Goal: Task Accomplishment & Management: Manage account settings

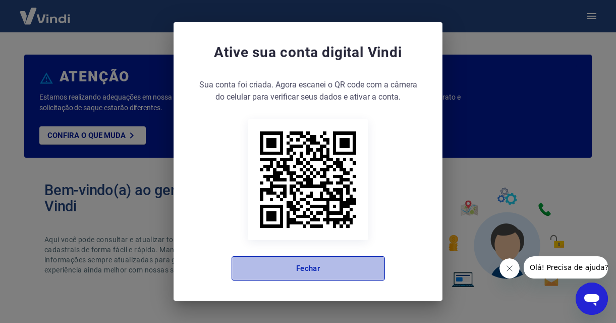
click at [310, 271] on button "Fechar" at bounding box center [308, 268] width 153 height 24
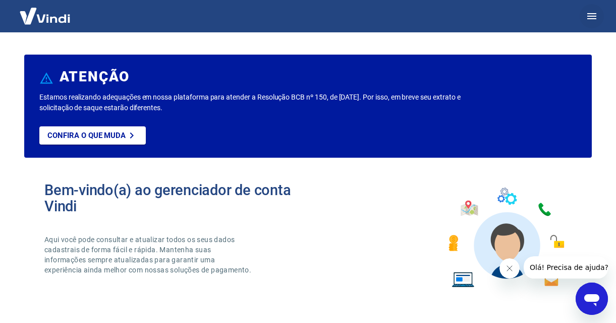
click at [593, 17] on icon "button" at bounding box center [592, 16] width 9 height 6
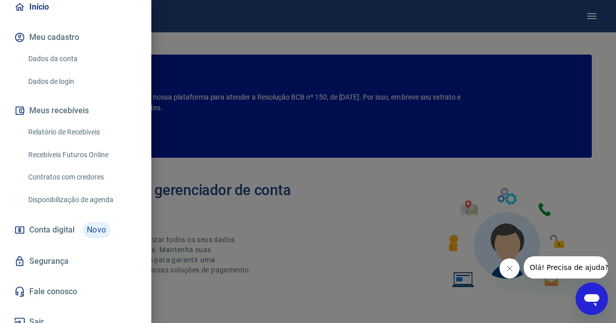
scroll to position [109, 0]
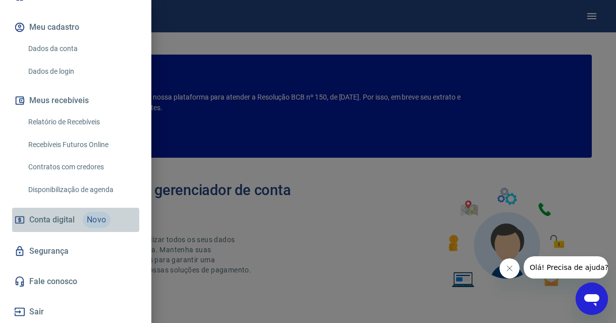
click at [70, 219] on span "Conta digital" at bounding box center [51, 219] width 45 height 14
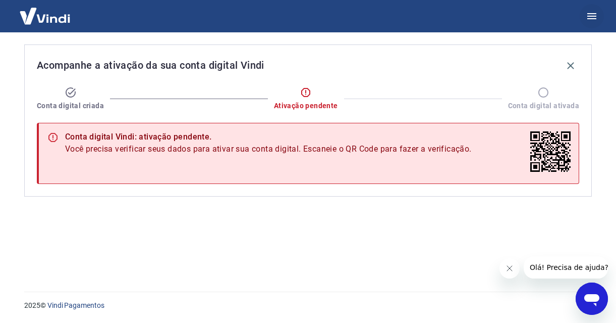
click at [592, 17] on icon "button" at bounding box center [592, 16] width 9 height 6
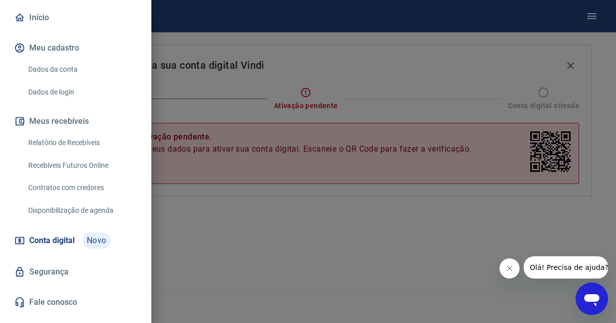
scroll to position [109, 0]
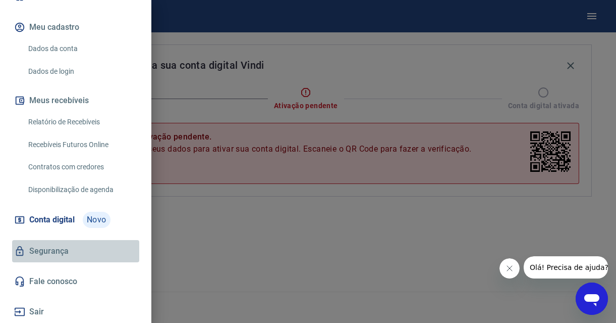
click at [62, 252] on link "Segurança" at bounding box center [75, 251] width 127 height 22
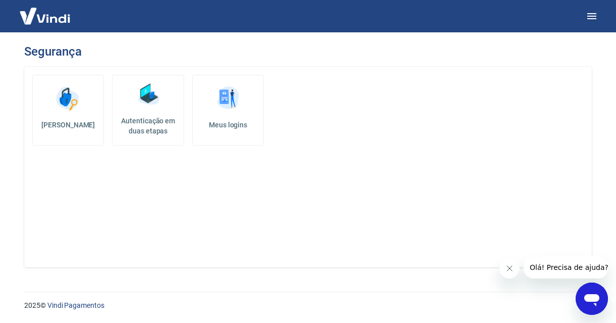
click at [52, 19] on img at bounding box center [45, 16] width 66 height 31
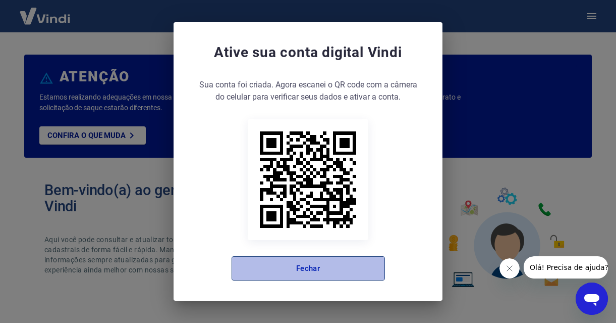
click at [306, 265] on button "Fechar" at bounding box center [308, 268] width 153 height 24
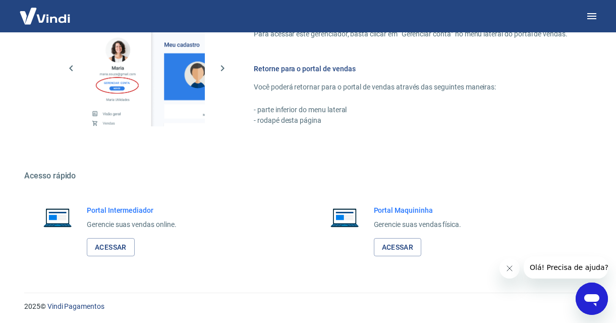
scroll to position [579, 0]
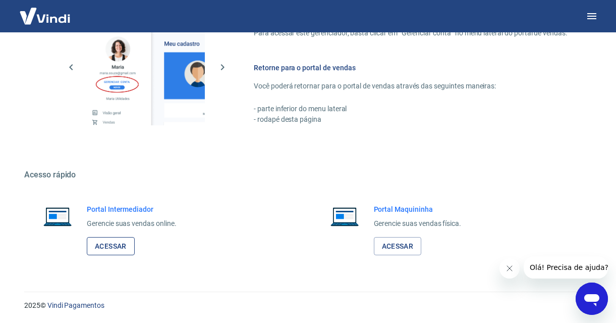
click at [116, 243] on link "Acessar" at bounding box center [111, 246] width 48 height 19
click at [124, 241] on link "Acessar" at bounding box center [111, 246] width 48 height 19
click at [115, 245] on link "Acessar" at bounding box center [111, 246] width 48 height 19
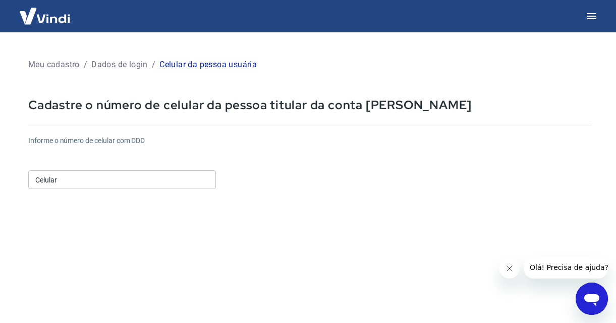
click at [145, 181] on input "Celular" at bounding box center [122, 179] width 188 height 19
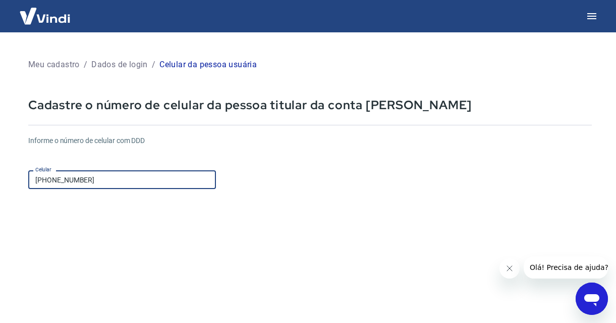
type input "(11) 98539-9909"
click at [321, 229] on form "Informe o número de celular com DDD Celular (11) 98539-9909 Celular Continuar C…" at bounding box center [310, 274] width 564 height 295
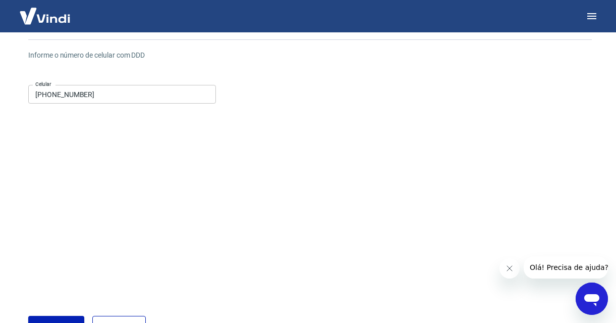
scroll to position [155, 0]
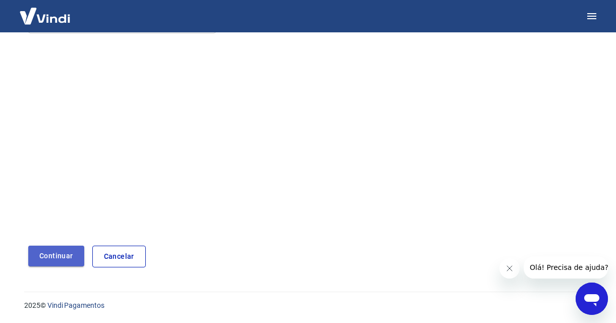
click at [68, 251] on button "Continuar" at bounding box center [56, 255] width 56 height 21
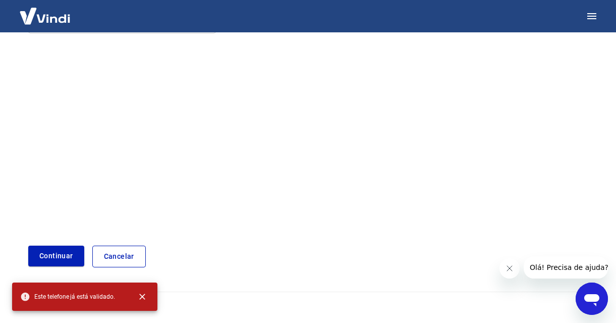
click at [127, 255] on link "Cancelar" at bounding box center [119, 256] width 54 height 22
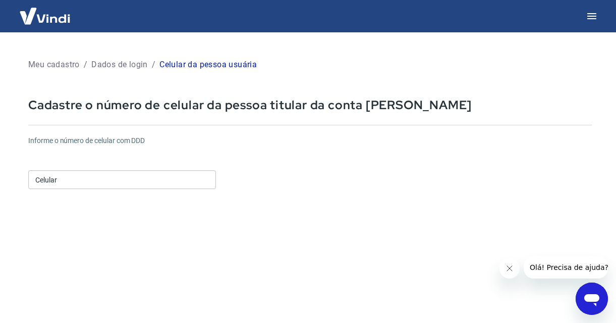
click at [170, 177] on input "Celular" at bounding box center [122, 179] width 188 height 19
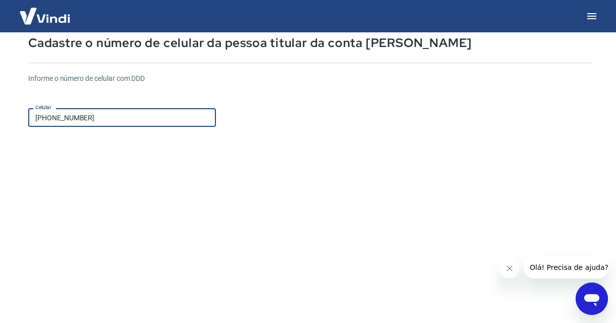
scroll to position [155, 0]
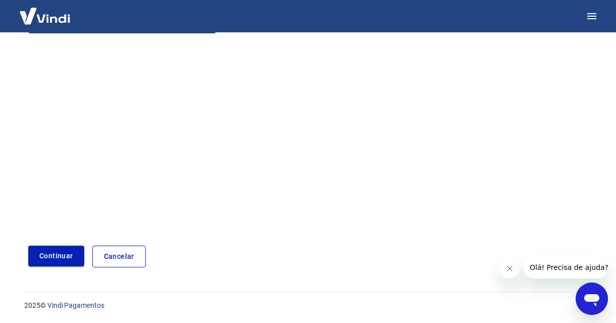
type input "(11) 98539-9909"
click at [59, 255] on button "Continuar" at bounding box center [56, 255] width 56 height 21
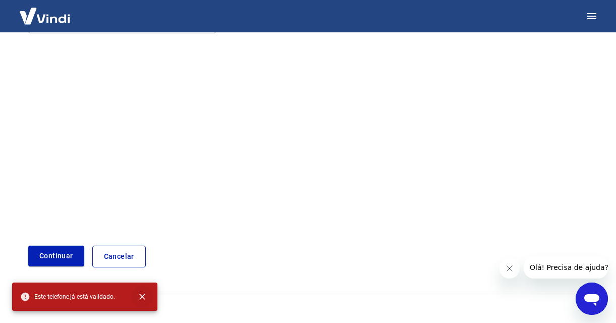
click at [142, 296] on icon "close" at bounding box center [142, 296] width 6 height 6
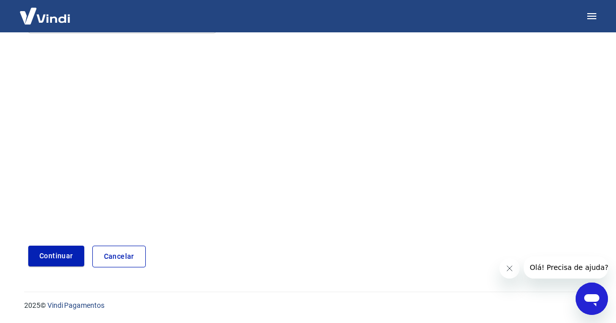
click at [123, 251] on link "Cancelar" at bounding box center [119, 256] width 54 height 22
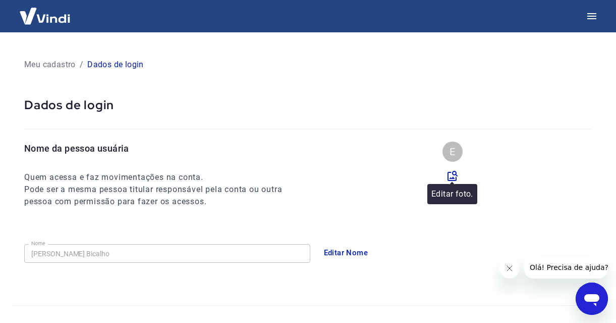
click at [452, 176] on icon at bounding box center [453, 176] width 12 height 12
click at [0, 0] on input "file" at bounding box center [0, 0] width 0 height 0
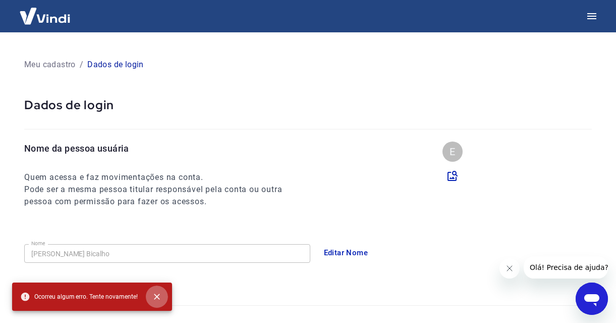
click at [158, 291] on icon "close" at bounding box center [157, 296] width 10 height 10
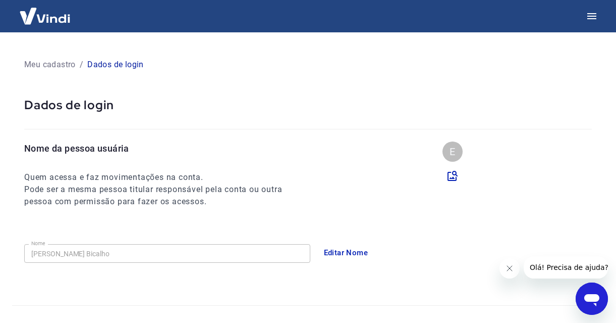
click at [57, 64] on p "Meu cadastro" at bounding box center [49, 65] width 51 height 12
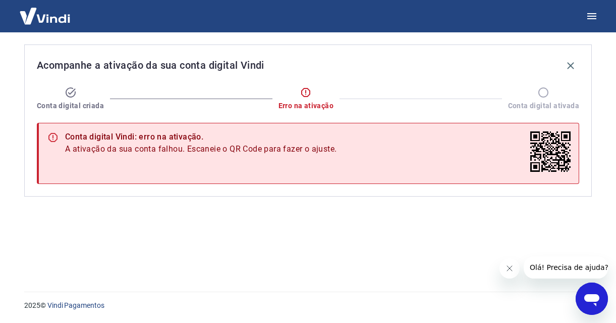
click at [509, 267] on icon "Fechar mensagem da empresa" at bounding box center [509, 267] width 5 height 5
